Goal: Information Seeking & Learning: Learn about a topic

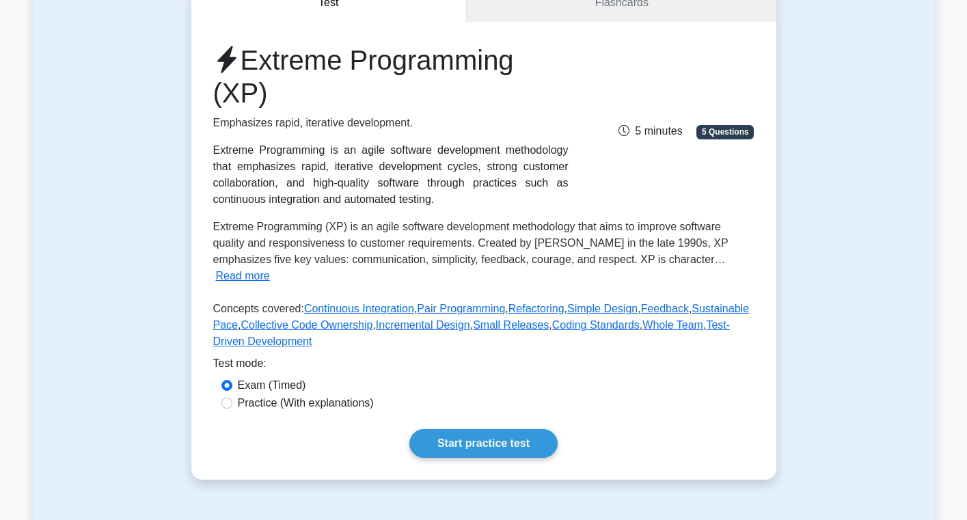
scroll to position [174, 0]
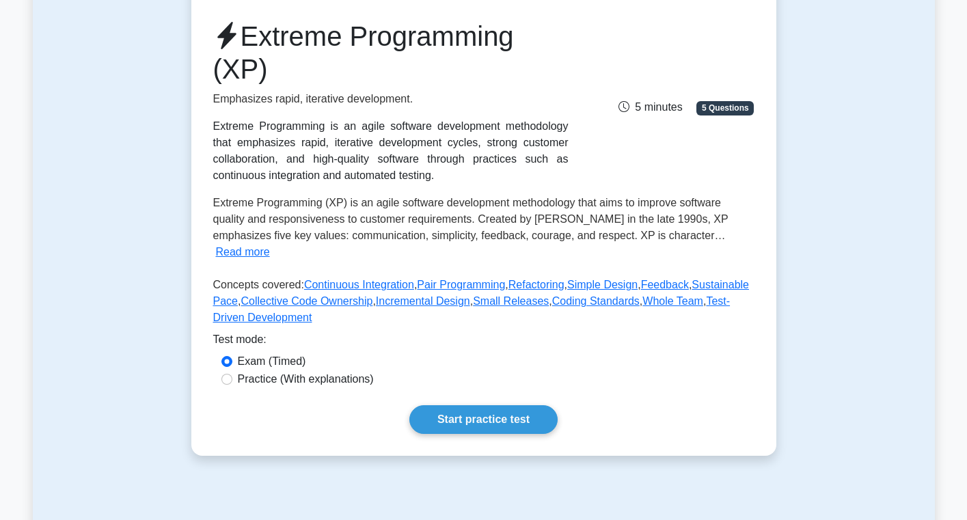
click at [329, 371] on label "Practice (With explanations)" at bounding box center [306, 379] width 136 height 16
click at [232, 374] on input "Practice (With explanations)" at bounding box center [227, 379] width 11 height 11
radio input "true"
click at [484, 405] on link "Start practice test" at bounding box center [484, 419] width 148 height 29
click at [528, 420] on div "Extreme Programming (XP) Emphasizes rapid, iterative development. Extreme Progr…" at bounding box center [483, 227] width 585 height 458
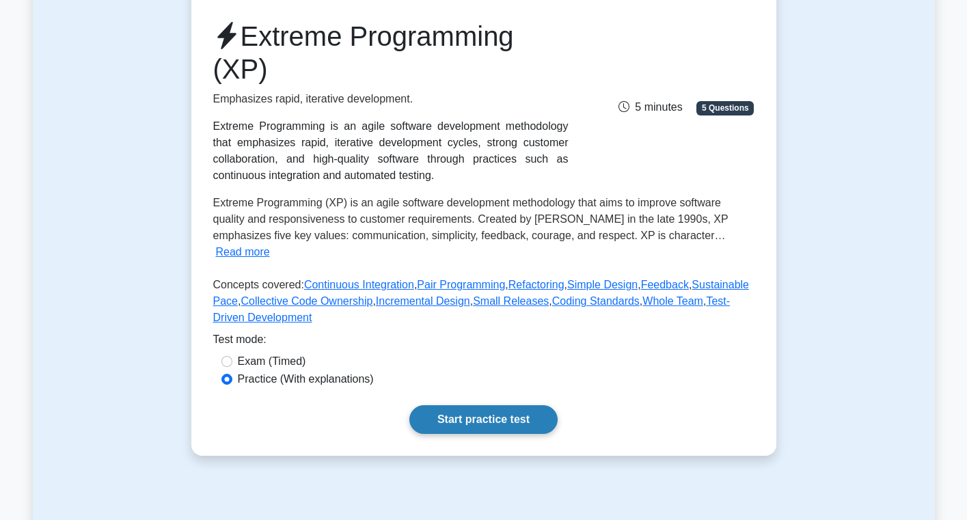
click at [522, 405] on link "Start practice test" at bounding box center [484, 419] width 148 height 29
click at [474, 407] on link "Start practice test" at bounding box center [484, 419] width 148 height 29
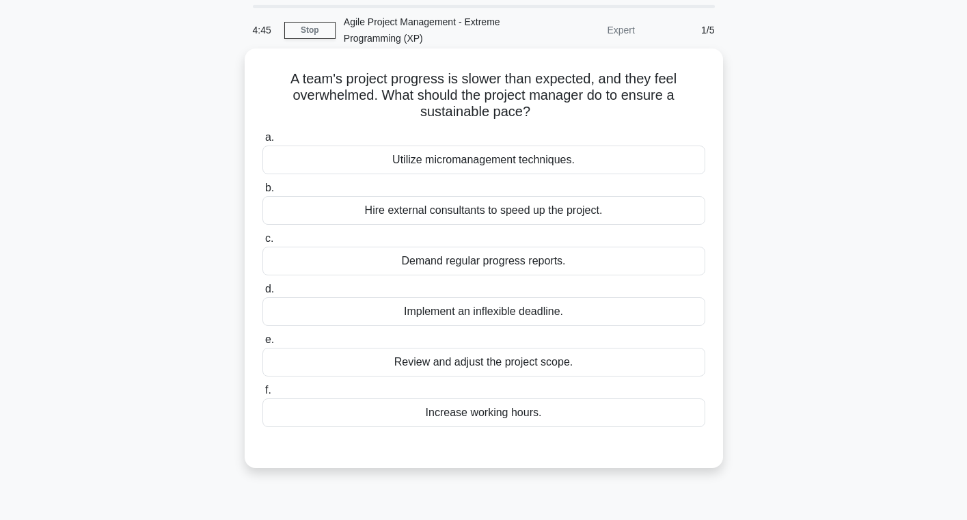
scroll to position [51, 0]
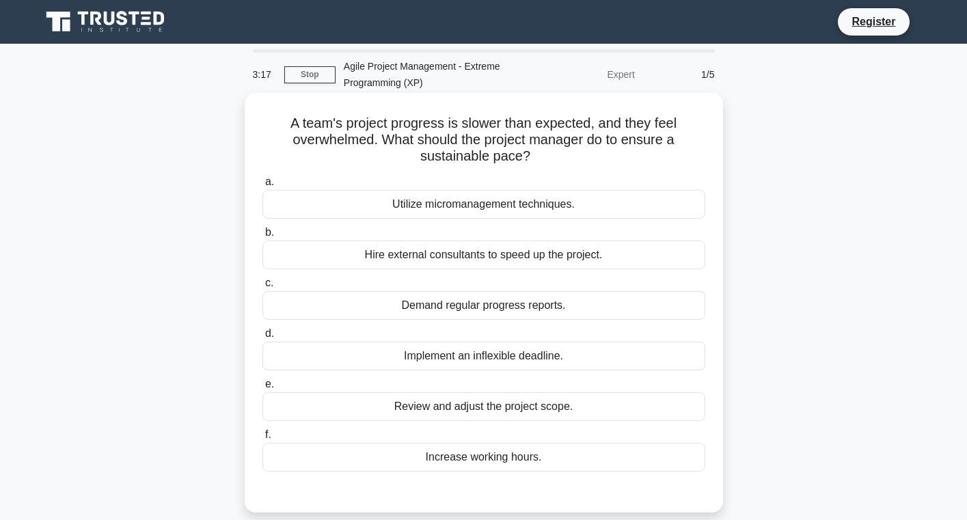
click at [474, 415] on div "Review and adjust the project scope." at bounding box center [484, 406] width 443 height 29
click at [263, 389] on input "e. Review and adjust the project scope." at bounding box center [263, 384] width 0 height 9
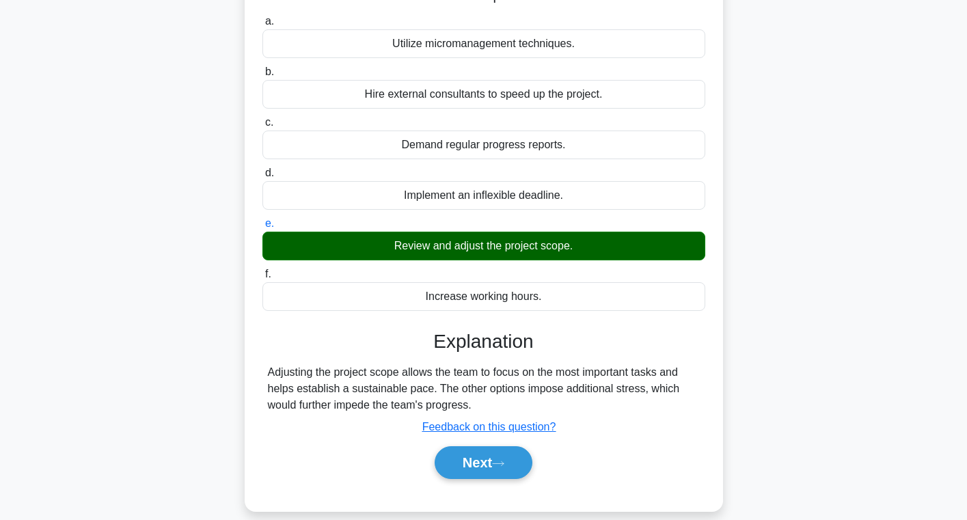
scroll to position [161, 0]
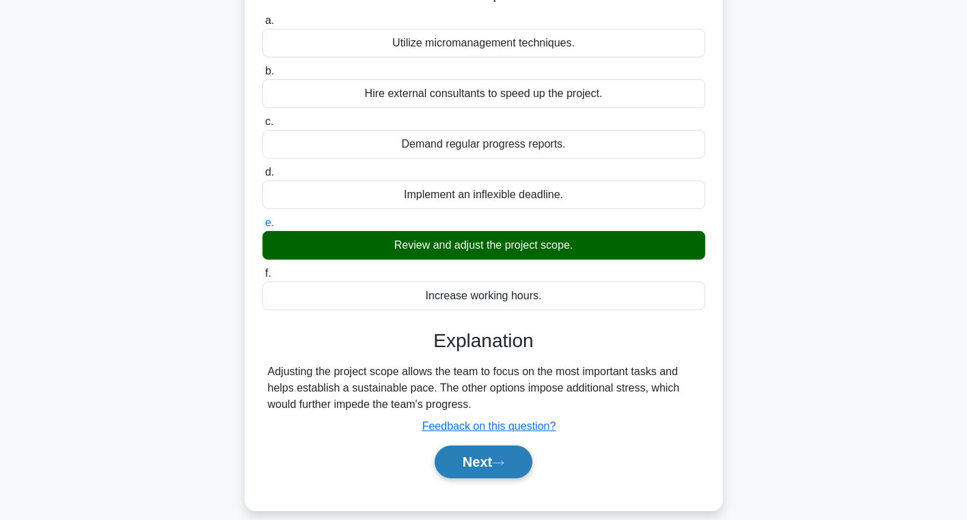
click at [480, 469] on button "Next" at bounding box center [484, 462] width 98 height 33
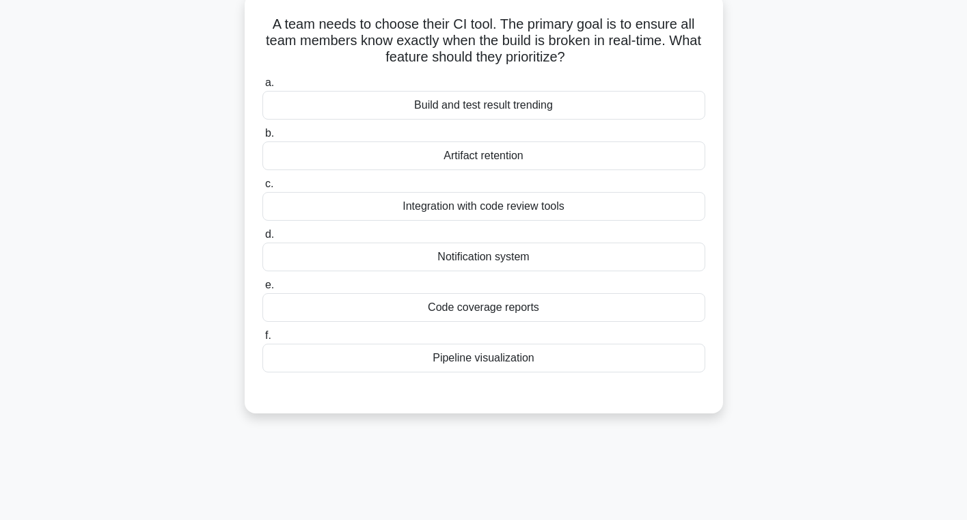
scroll to position [53, 0]
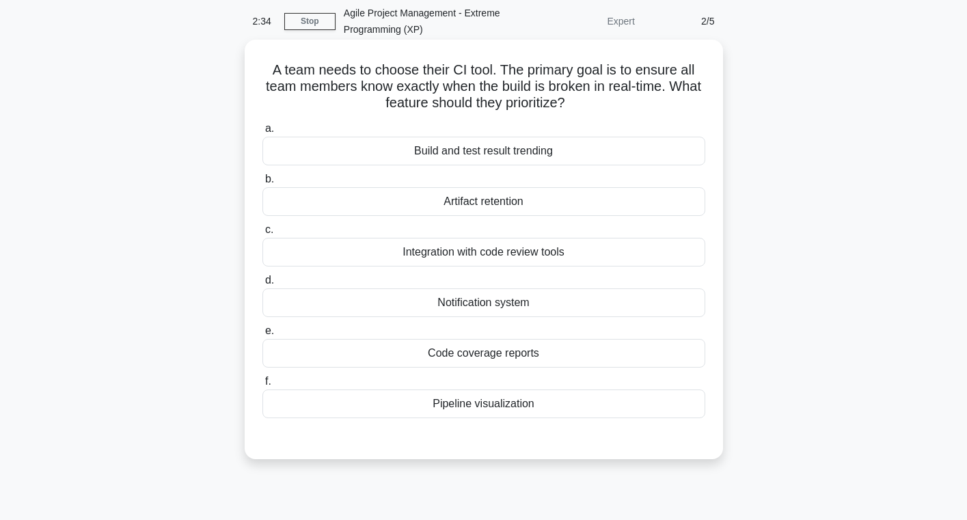
click at [537, 312] on div "Notification system" at bounding box center [484, 302] width 443 height 29
click at [263, 285] on input "d. Notification system" at bounding box center [263, 280] width 0 height 9
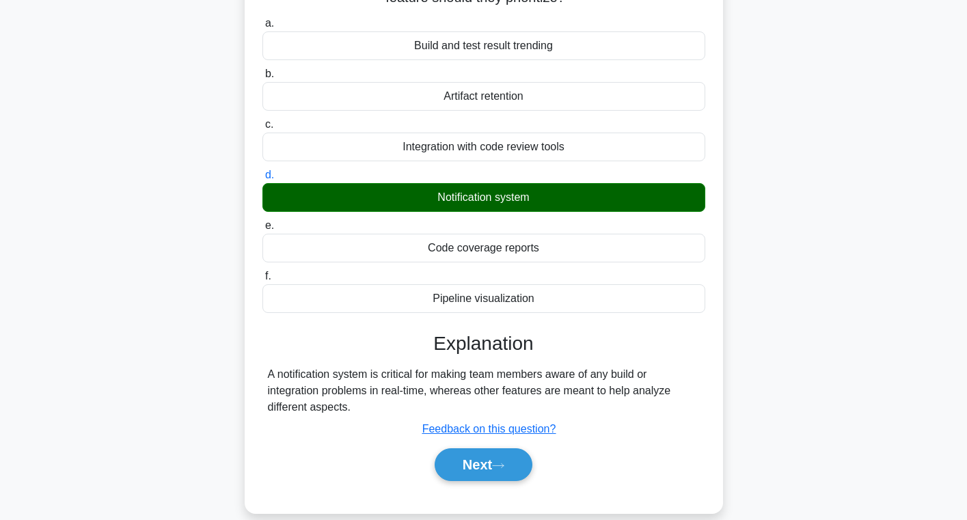
scroll to position [167, 0]
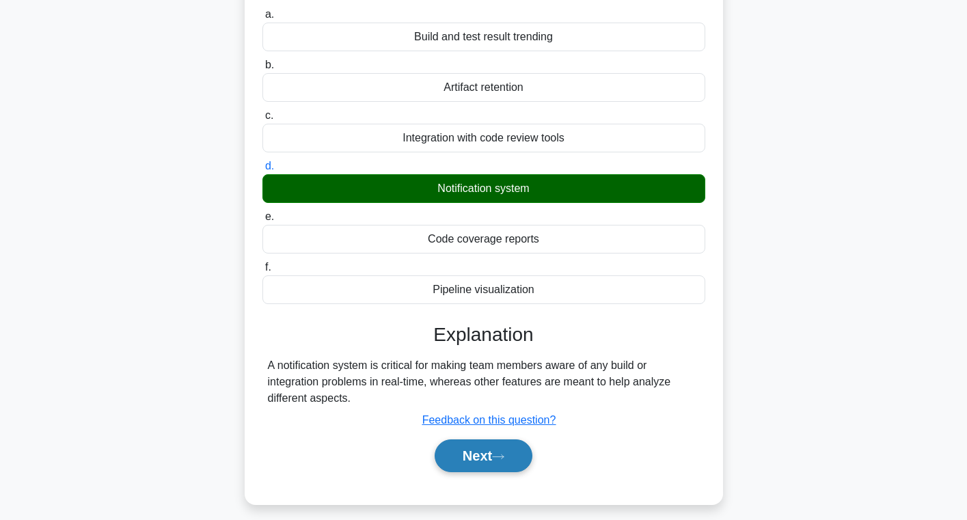
click at [496, 467] on button "Next" at bounding box center [484, 456] width 98 height 33
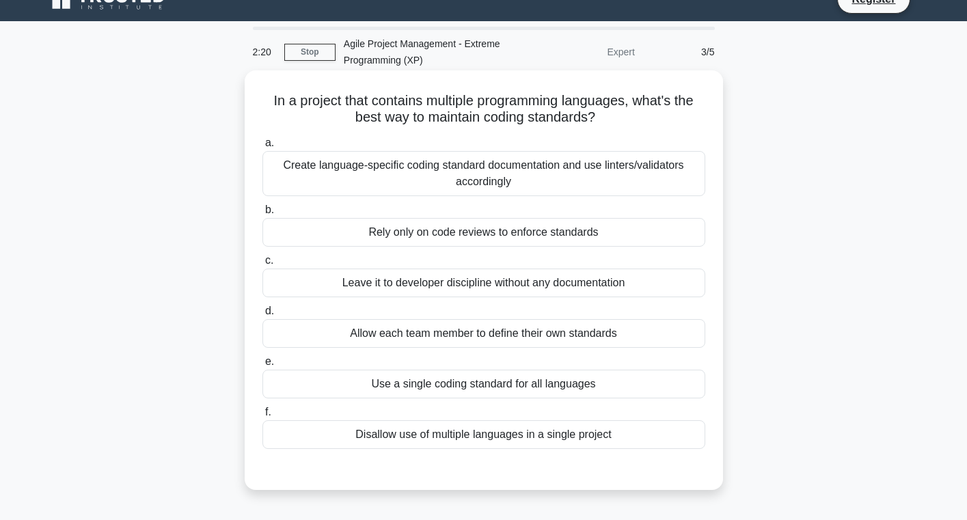
scroll to position [29, 0]
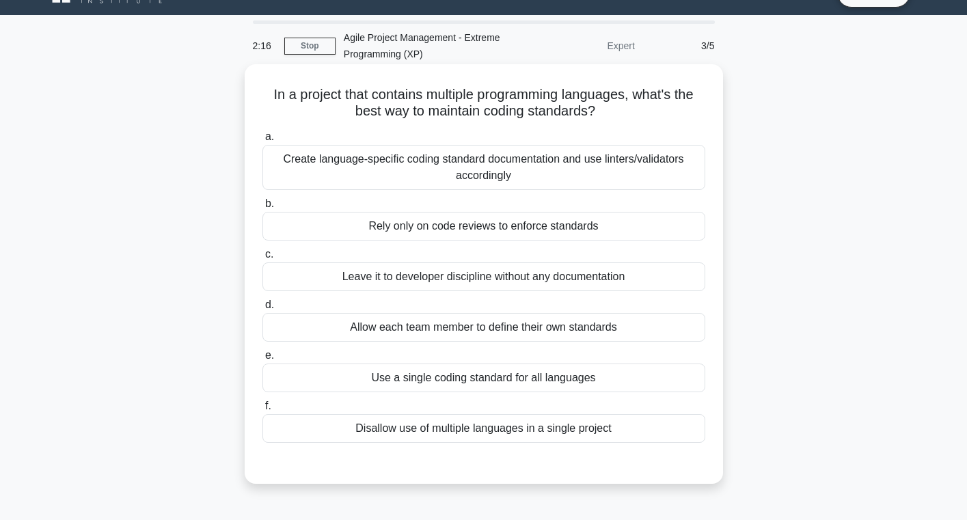
click at [470, 384] on div "Use a single coding standard for all languages" at bounding box center [484, 378] width 443 height 29
click at [263, 360] on input "e. Use a single coding standard for all languages" at bounding box center [263, 355] width 0 height 9
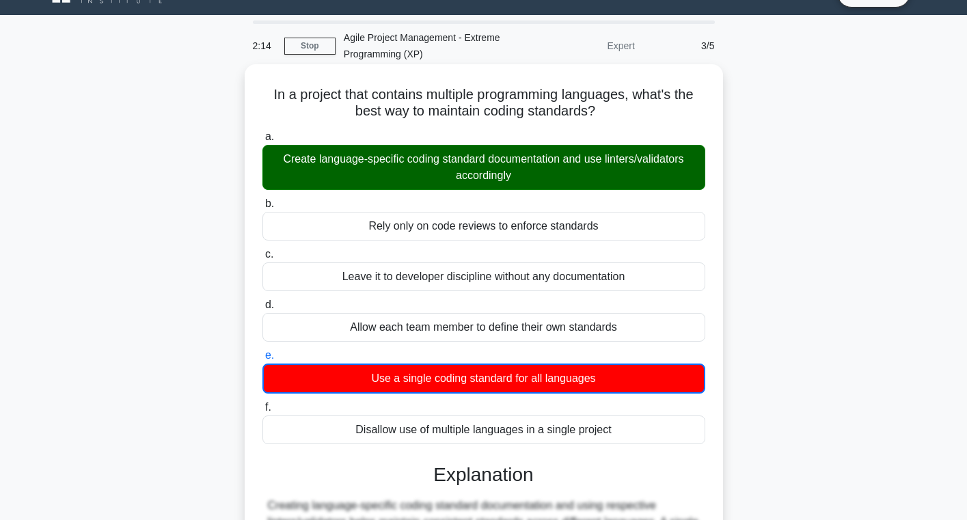
click at [384, 169] on div "Create language-specific coding standard documentation and use linters/validato…" at bounding box center [484, 167] width 443 height 45
click at [263, 142] on input "a. Create language-specific coding standard documentation and use linters/valid…" at bounding box center [263, 137] width 0 height 9
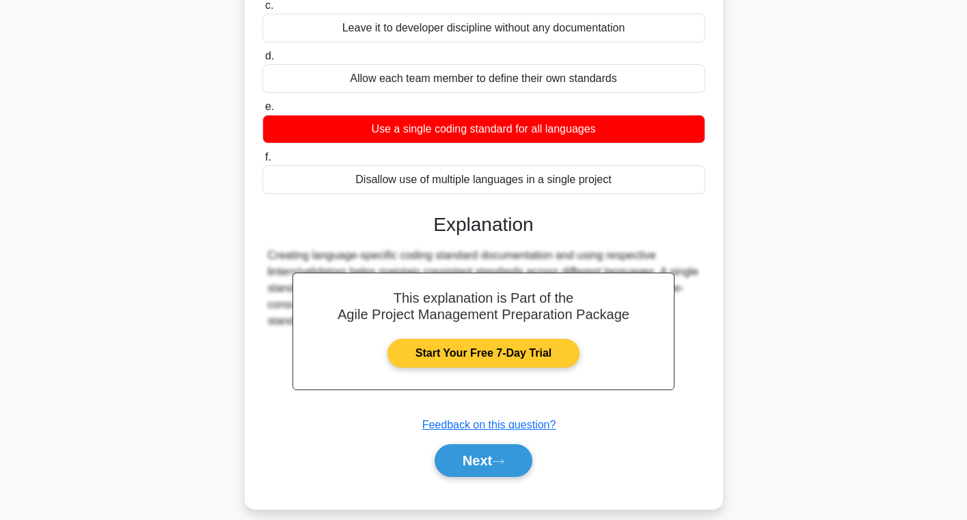
scroll to position [293, 0]
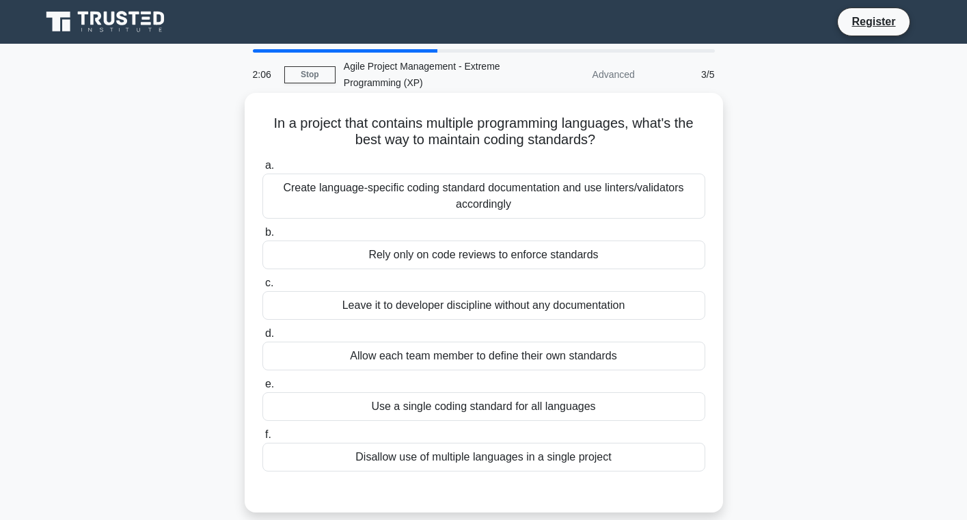
click at [436, 204] on div "Create language-specific coding standard documentation and use linters/validato…" at bounding box center [484, 196] width 443 height 45
click at [263, 170] on input "a. Create language-specific coding standard documentation and use linters/valid…" at bounding box center [263, 165] width 0 height 9
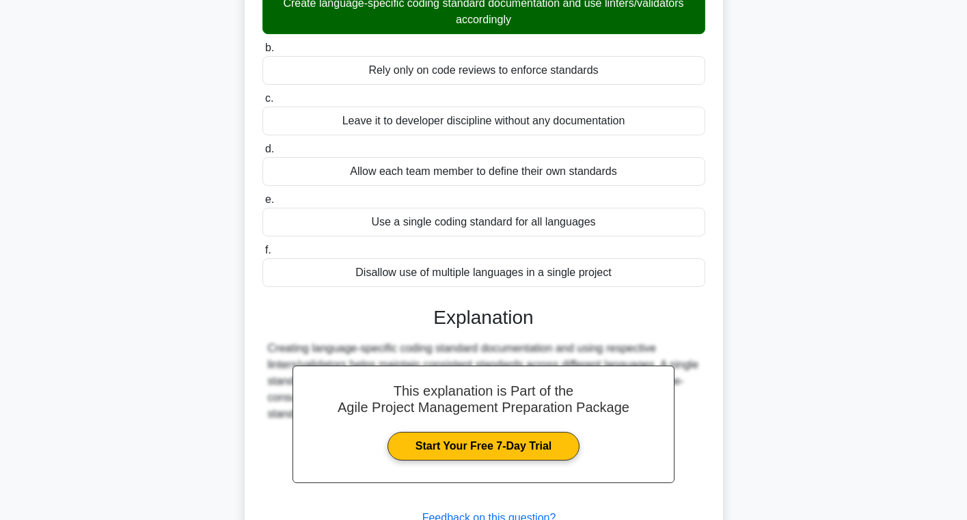
scroll to position [293, 0]
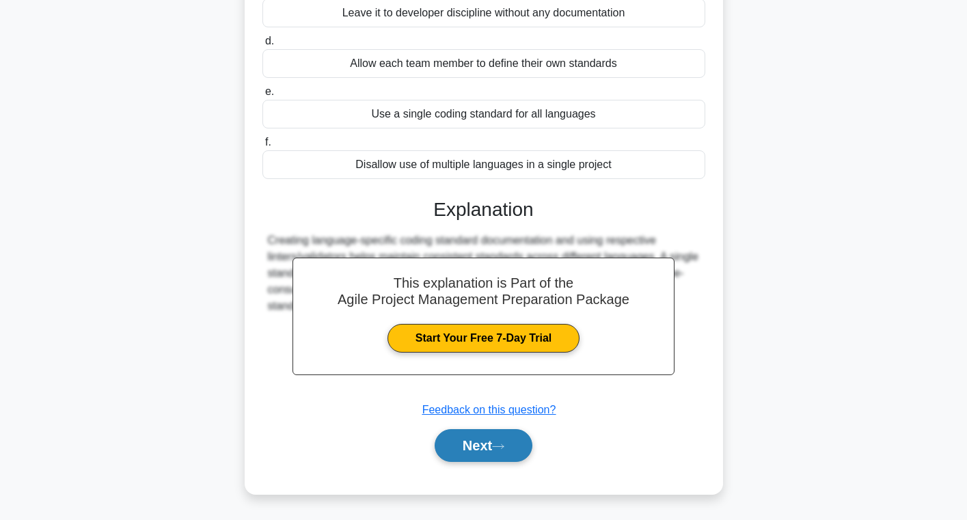
click at [487, 440] on button "Next" at bounding box center [484, 445] width 98 height 33
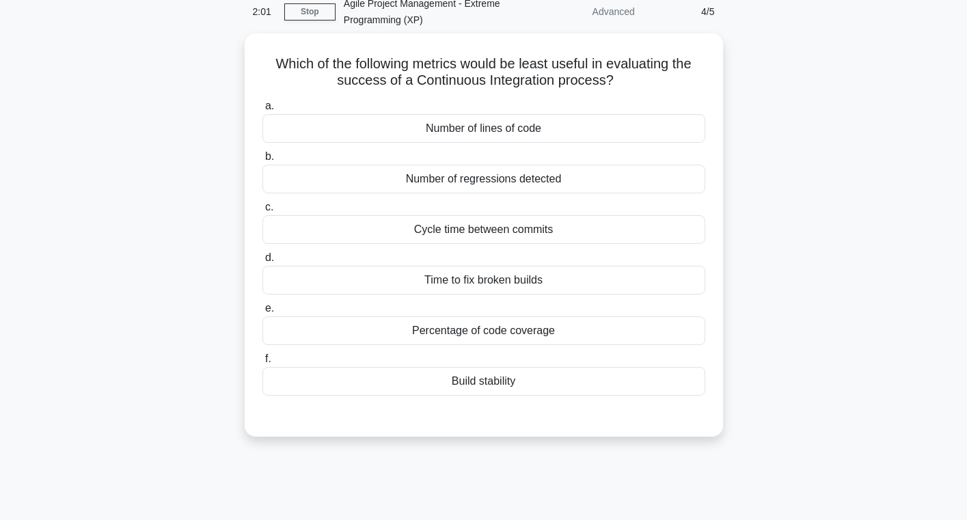
scroll to position [60, 0]
click at [498, 127] on div "Number of lines of code" at bounding box center [484, 127] width 443 height 29
click at [263, 110] on input "a. Number of lines of code" at bounding box center [263, 105] width 0 height 9
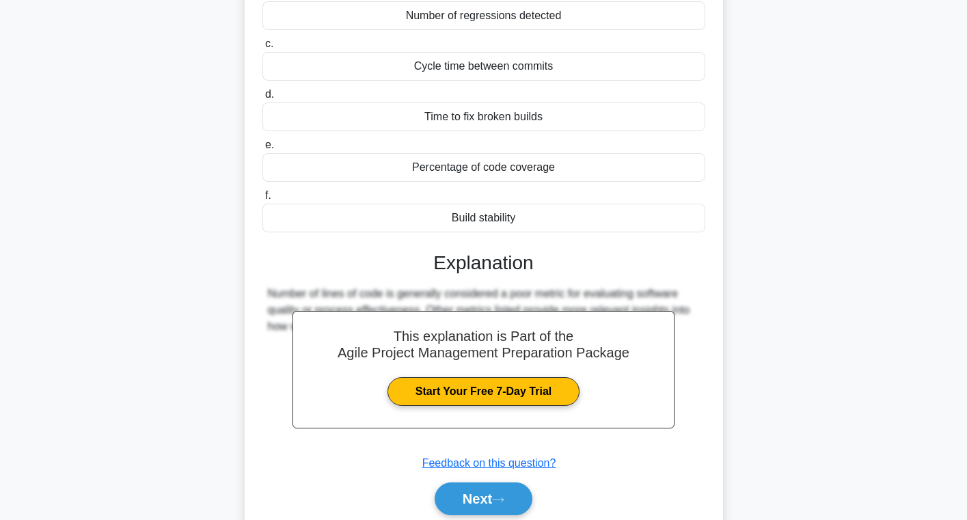
scroll to position [224, 0]
click at [500, 494] on button "Next" at bounding box center [484, 498] width 98 height 33
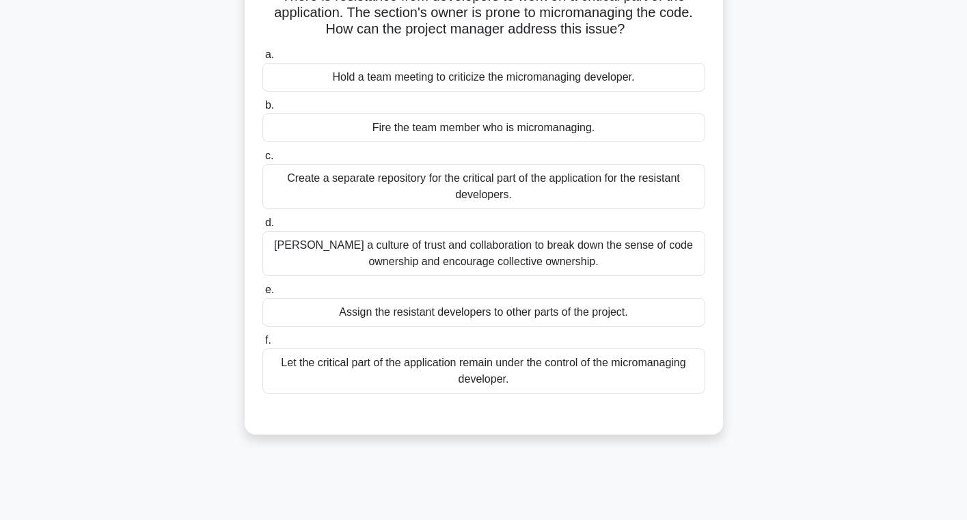
scroll to position [129, 0]
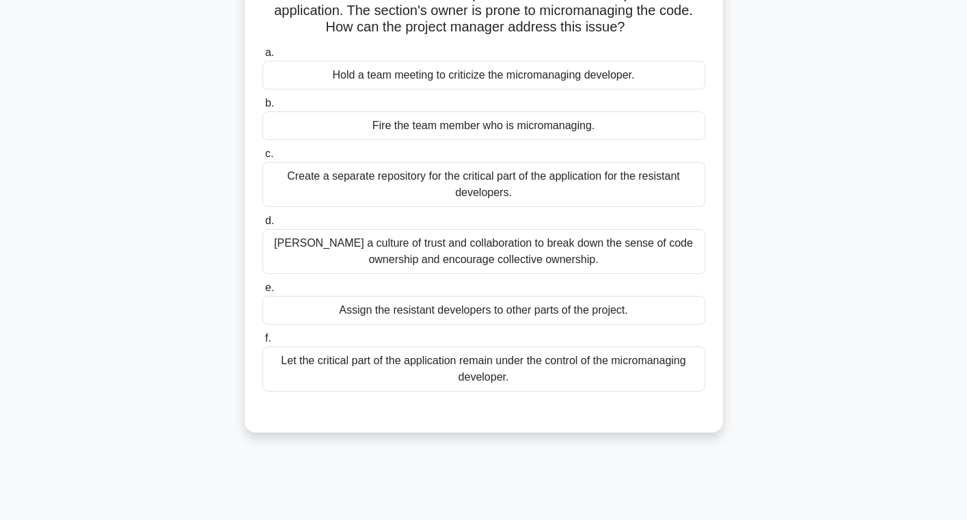
click at [518, 260] on div "[PERSON_NAME] a culture of trust and collaboration to break down the sense of c…" at bounding box center [484, 251] width 443 height 45
click at [263, 226] on input "[PERSON_NAME] a culture of trust and collaboration to break down the sense of c…" at bounding box center [263, 221] width 0 height 9
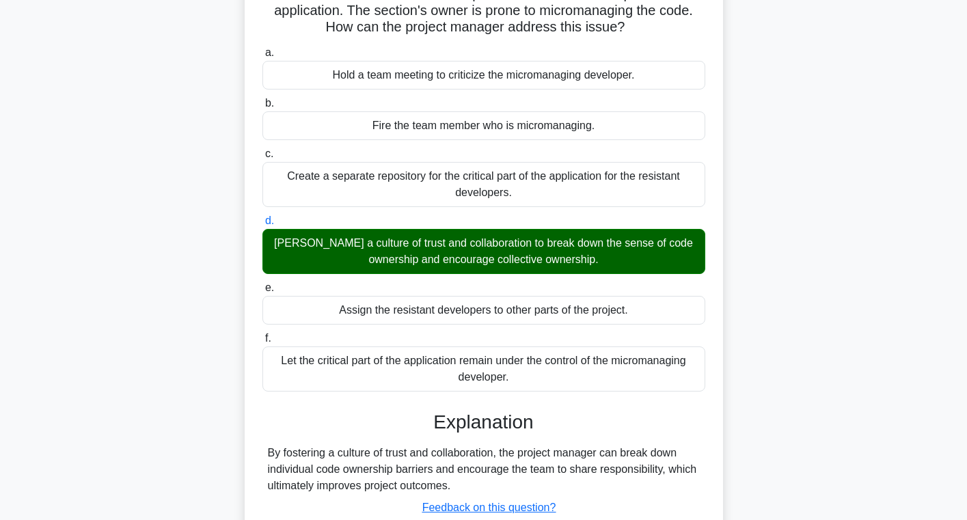
scroll to position [227, 0]
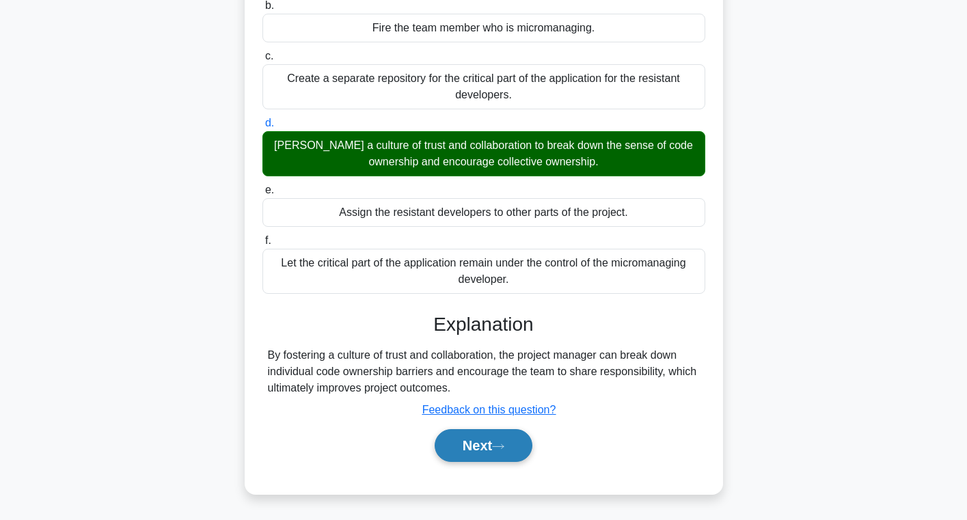
click at [494, 443] on button "Next" at bounding box center [484, 445] width 98 height 33
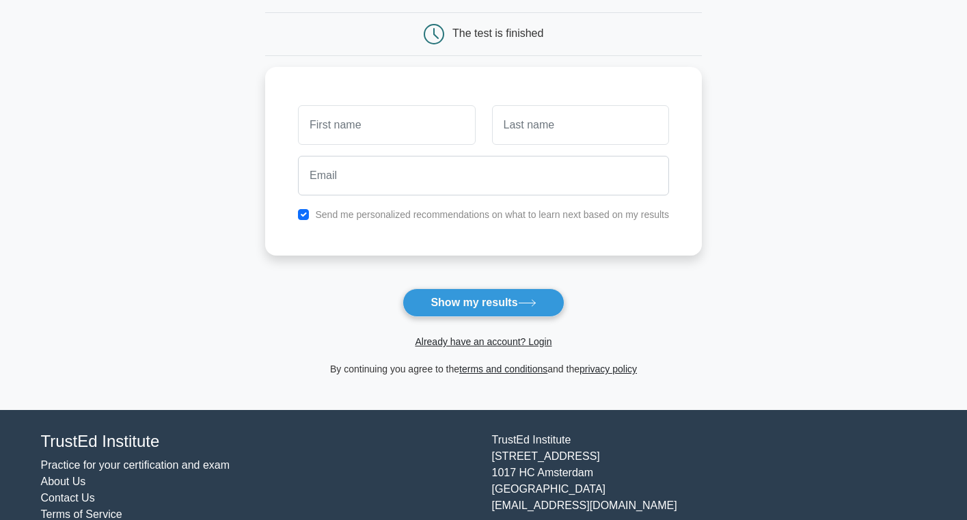
scroll to position [127, 0]
